Goal: Navigation & Orientation: Find specific page/section

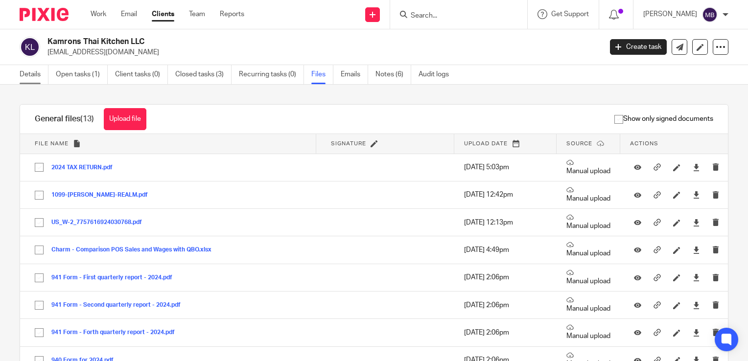
click at [34, 74] on link "Details" at bounding box center [34, 74] width 29 height 19
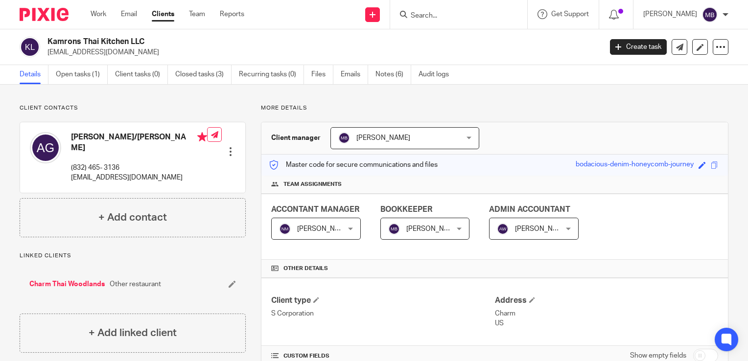
click at [165, 16] on link "Clients" at bounding box center [163, 14] width 23 height 10
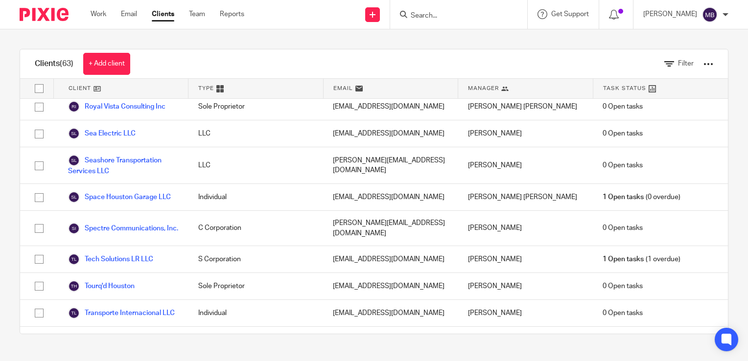
scroll to position [1560, 0]
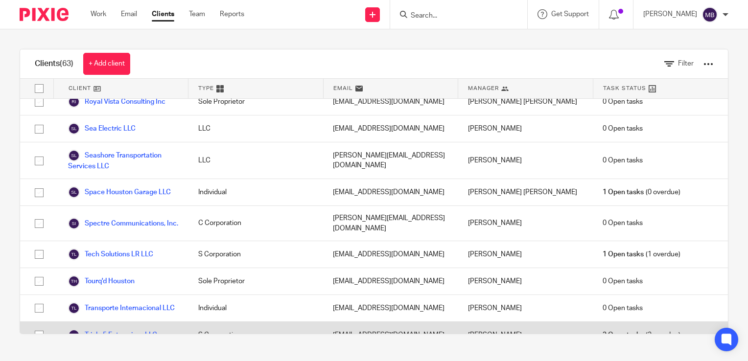
click at [127, 329] on link "Triple 5 Enterprises LLC" at bounding box center [112, 335] width 89 height 12
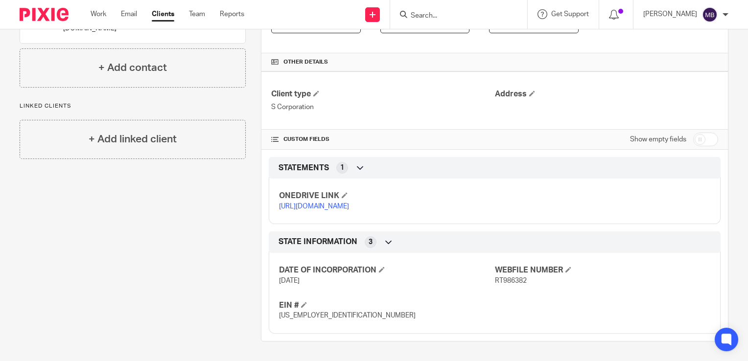
scroll to position [236, 0]
click at [349, 203] on link "https://ccfstaxes-my.sharepoint.com/:f:/g/personal/angie_ccfsbookkeeping_com/Eo…" at bounding box center [314, 206] width 70 height 7
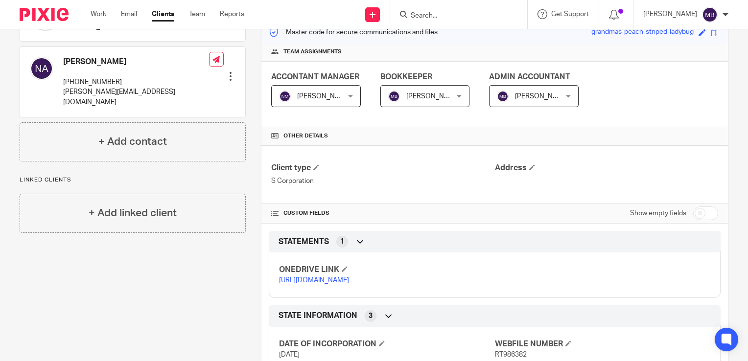
scroll to position [90, 0]
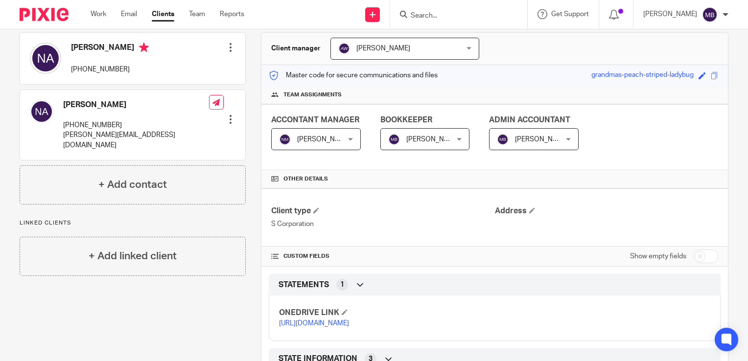
click at [158, 13] on link "Clients" at bounding box center [163, 14] width 23 height 10
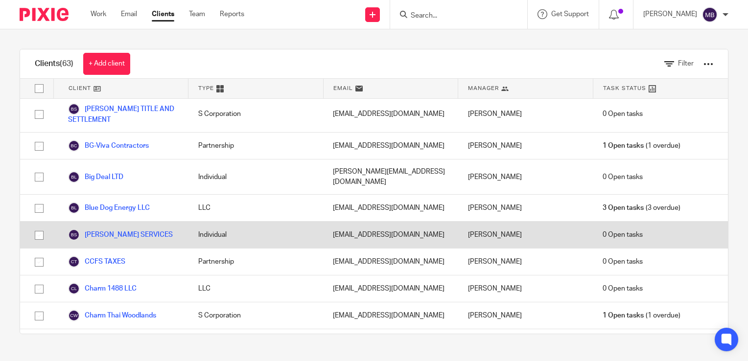
scroll to position [440, 0]
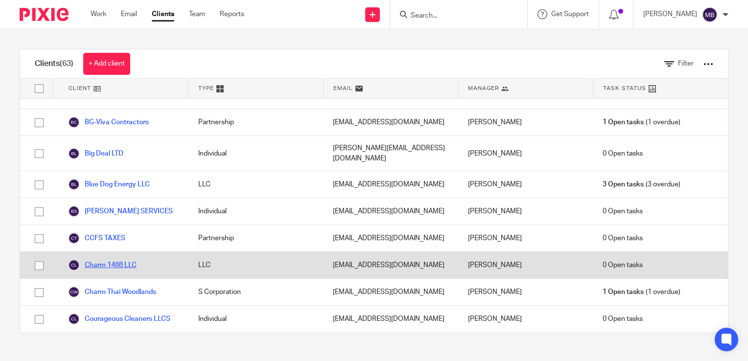
click at [111, 259] on link "Charm 1488 LLC" at bounding box center [102, 265] width 69 height 12
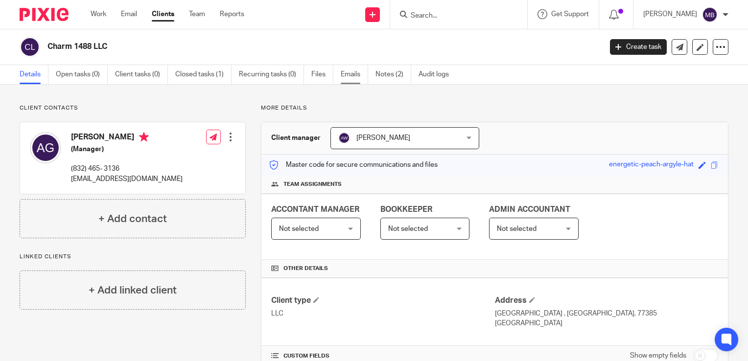
click at [350, 71] on link "Emails" at bounding box center [354, 74] width 27 height 19
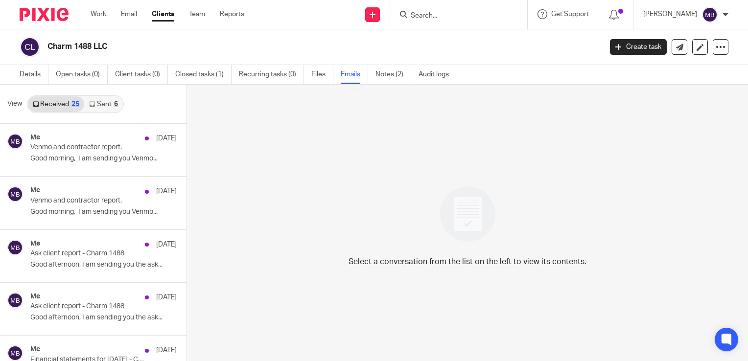
click at [55, 102] on link "Received 25" at bounding box center [56, 104] width 56 height 16
click at [287, 139] on div "Select a conversation from the list on the left to view its contents." at bounding box center [467, 224] width 561 height 278
click at [297, 21] on div "Send new email Create task Add client Request signature Get Support Contact via…" at bounding box center [503, 14] width 489 height 29
click at [168, 42] on h2 "Charm 1488 LLC" at bounding box center [266, 47] width 438 height 10
click at [162, 13] on link "Clients" at bounding box center [163, 14] width 23 height 10
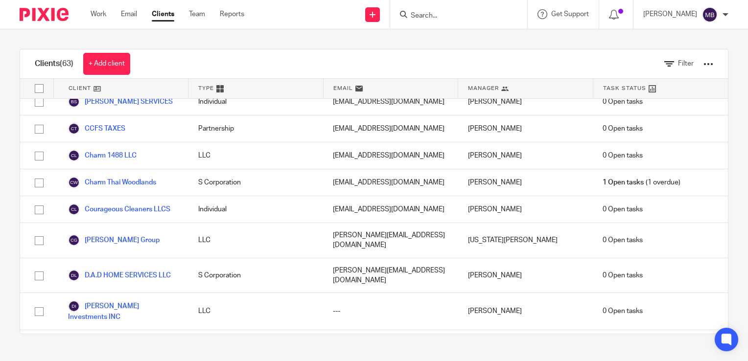
scroll to position [489, 0]
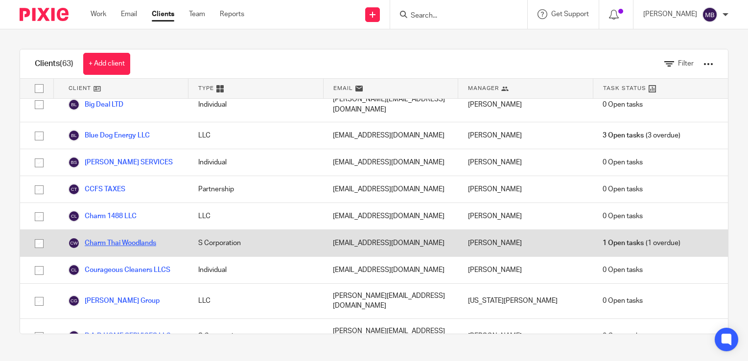
click at [156, 237] on link "Charm Thai Woodlands" at bounding box center [112, 243] width 88 height 12
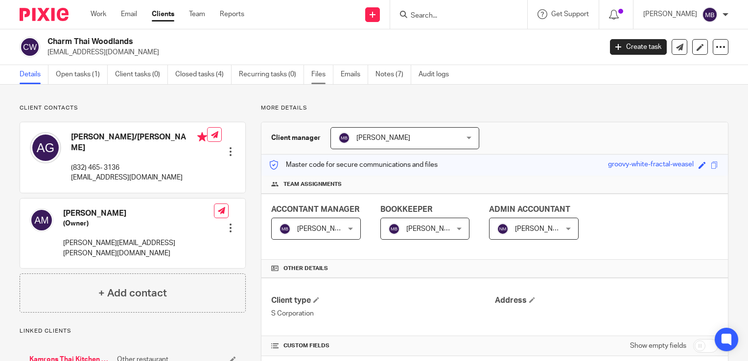
click at [320, 73] on link "Files" at bounding box center [322, 74] width 22 height 19
